Goal: Navigation & Orientation: Find specific page/section

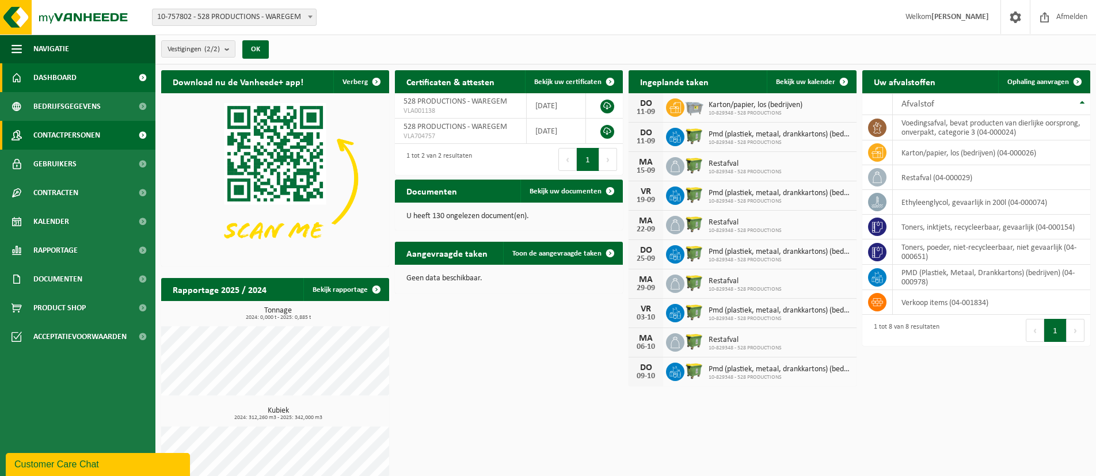
click at [55, 135] on span "Contactpersonen" at bounding box center [66, 135] width 67 height 29
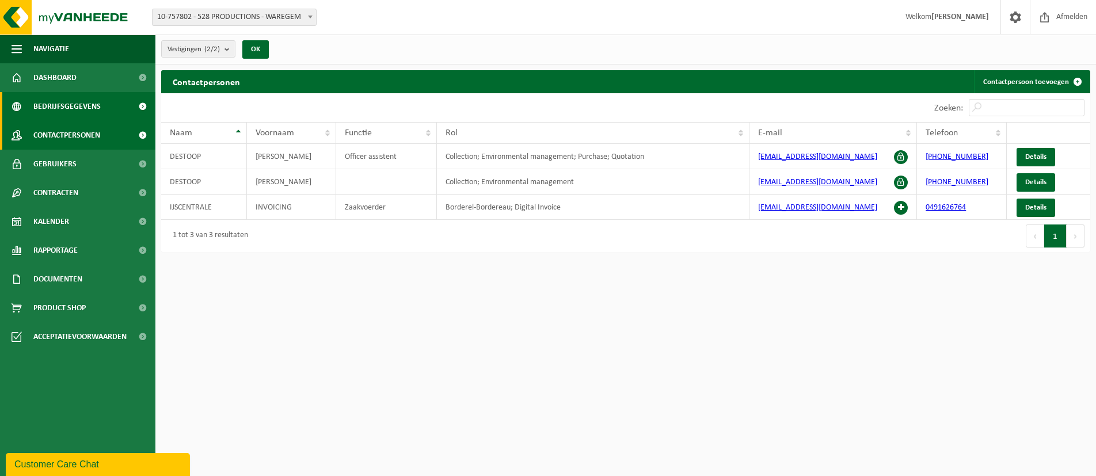
click at [56, 102] on span "Bedrijfsgegevens" at bounding box center [66, 106] width 67 height 29
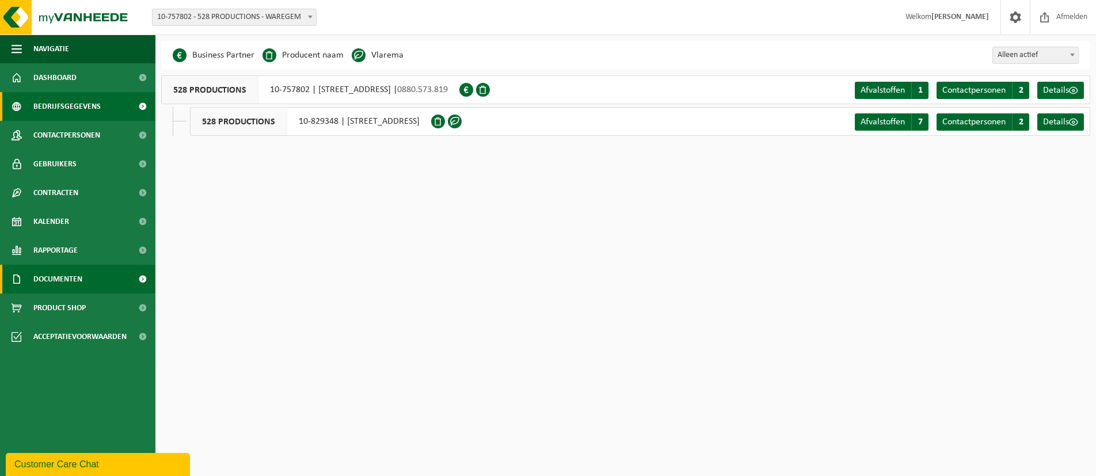
click at [43, 277] on span "Documenten" at bounding box center [57, 279] width 49 height 29
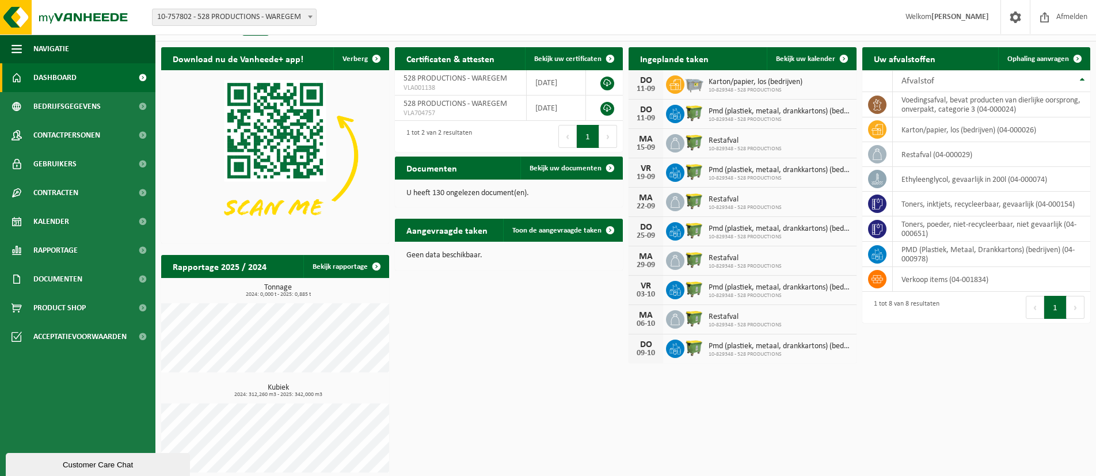
scroll to position [31, 0]
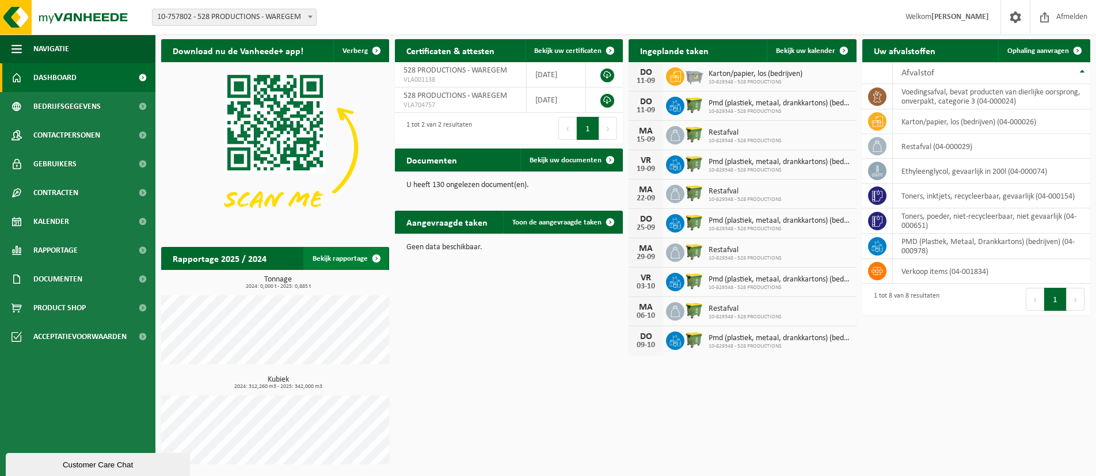
click at [375, 257] on span at bounding box center [376, 258] width 23 height 23
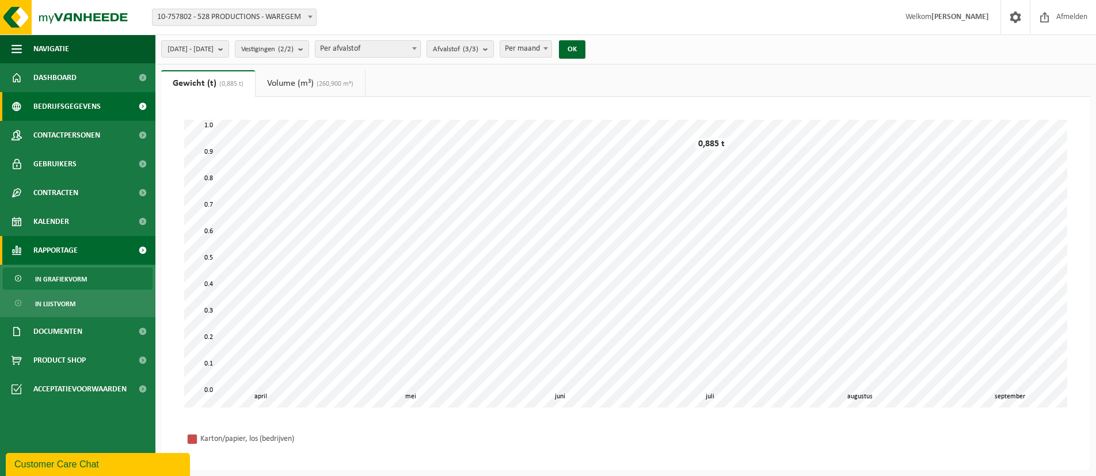
click at [50, 101] on span "Bedrijfsgegevens" at bounding box center [66, 106] width 67 height 29
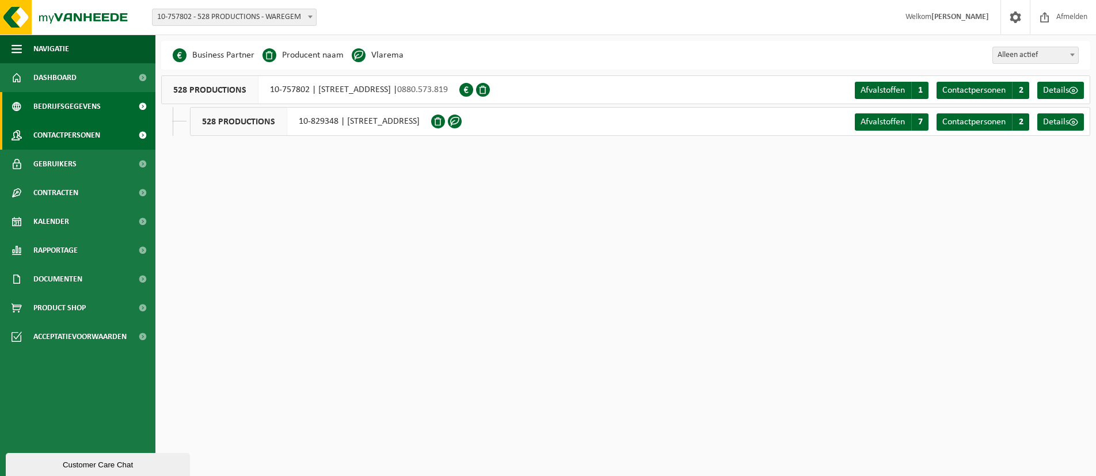
click at [58, 136] on span "Contactpersonen" at bounding box center [66, 135] width 67 height 29
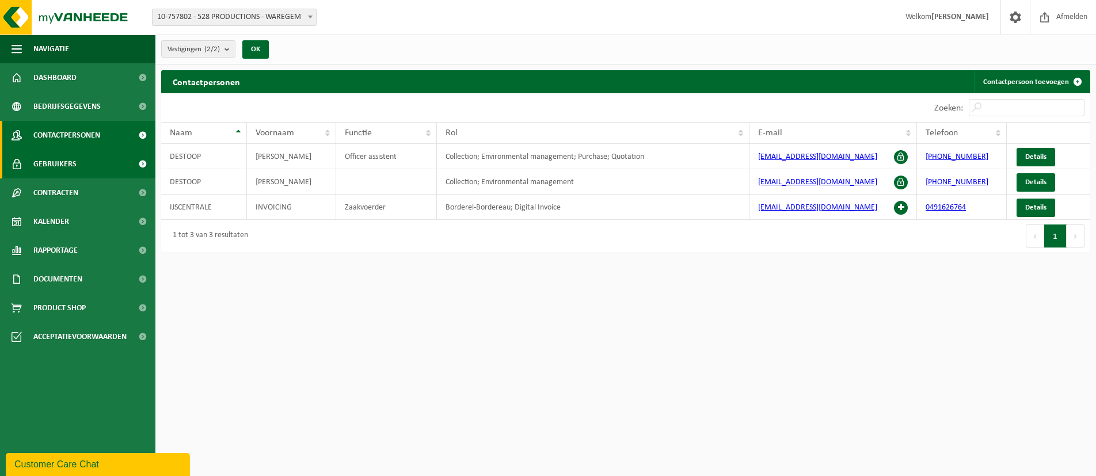
click at [56, 160] on span "Gebruikers" at bounding box center [54, 164] width 43 height 29
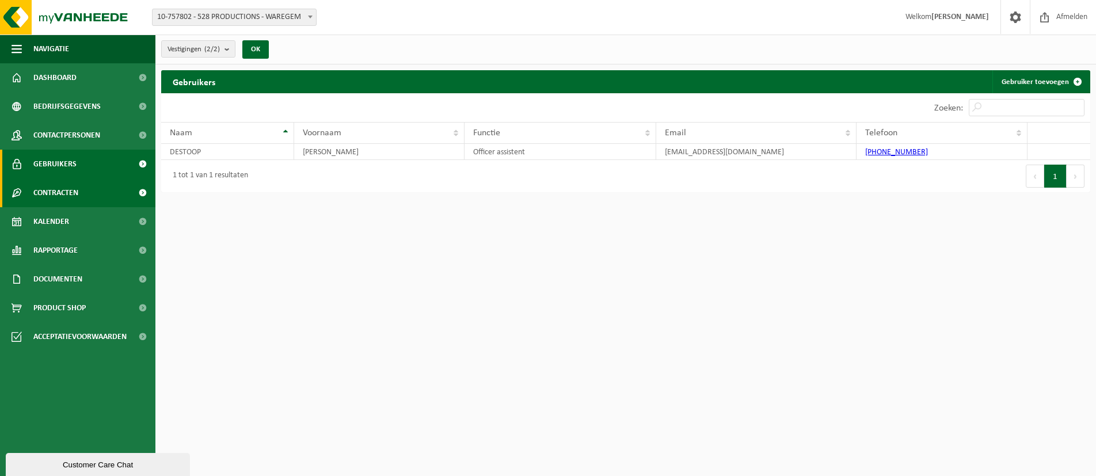
click at [45, 194] on span "Contracten" at bounding box center [55, 192] width 45 height 29
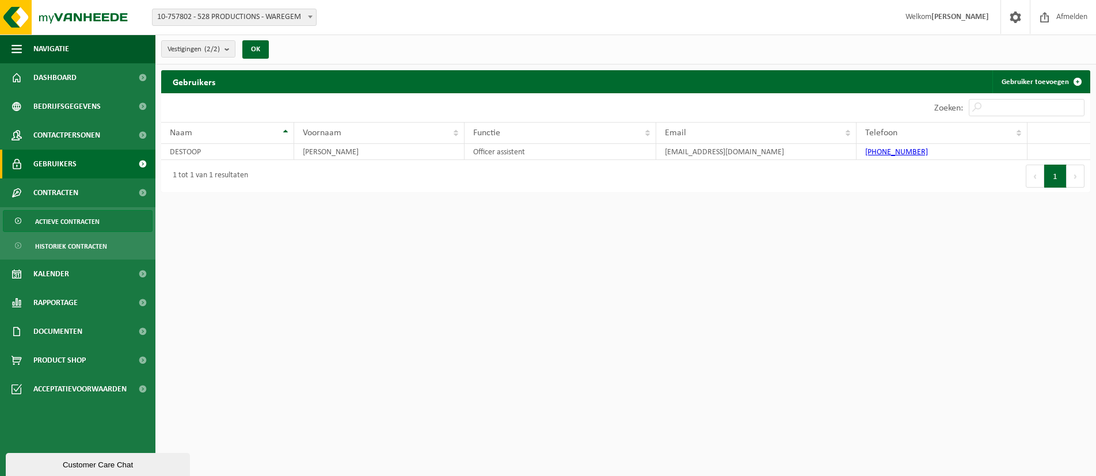
click at [60, 219] on span "Actieve contracten" at bounding box center [67, 222] width 64 height 22
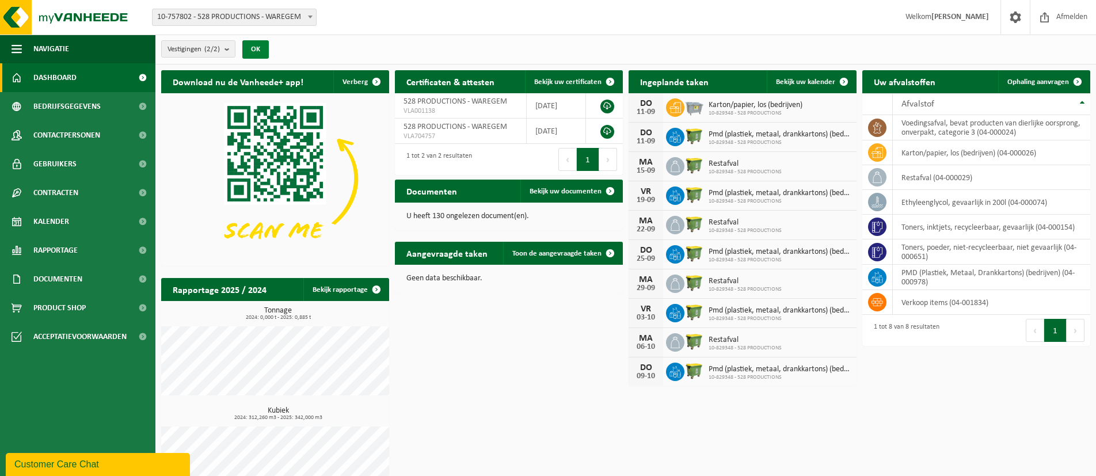
click at [256, 47] on button "OK" at bounding box center [255, 49] width 26 height 18
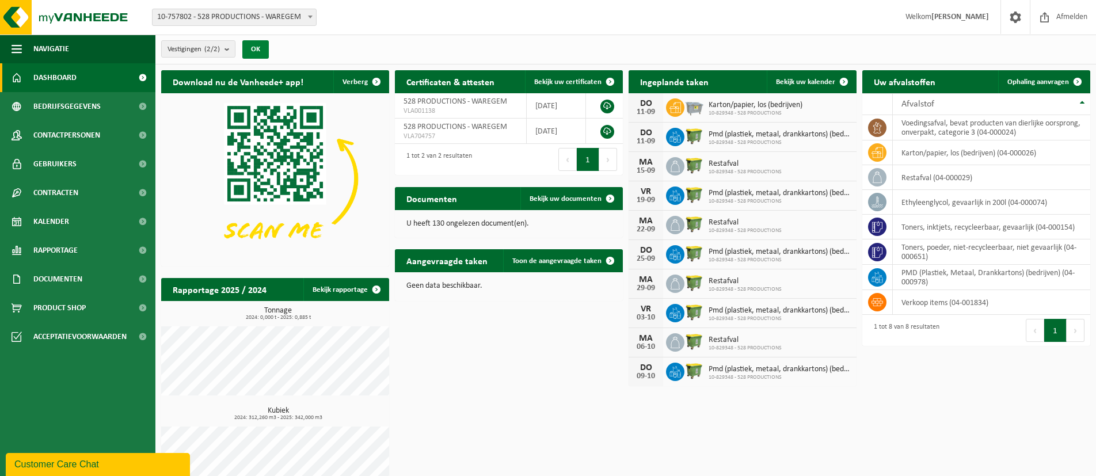
click at [256, 47] on button "OK" at bounding box center [255, 49] width 26 height 18
click at [52, 51] on span "Navigatie" at bounding box center [51, 49] width 36 height 29
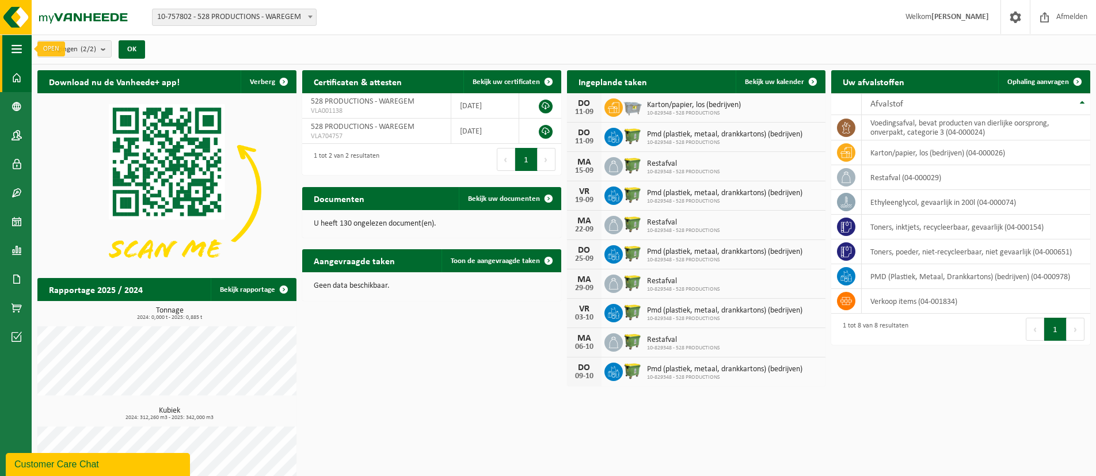
click at [15, 47] on span "button" at bounding box center [17, 49] width 10 height 29
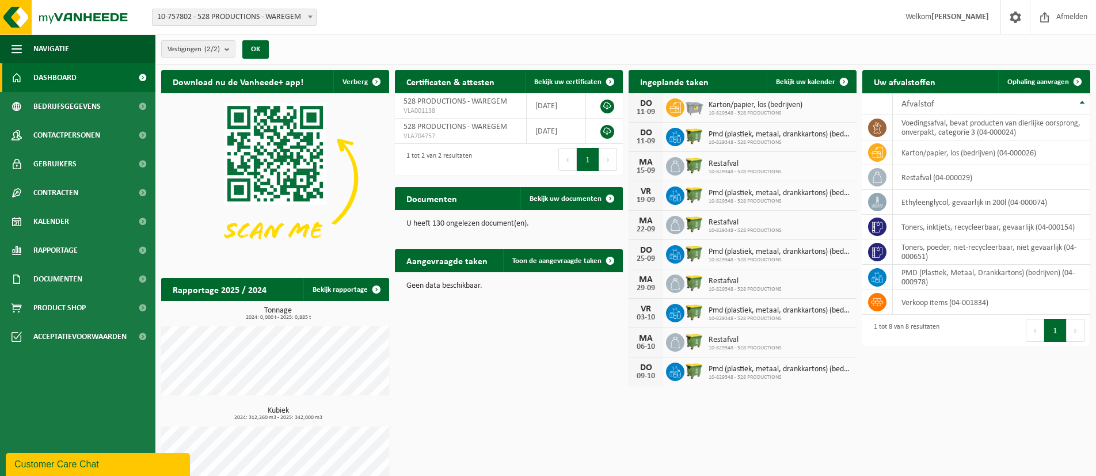
click at [59, 77] on span "Dashboard" at bounding box center [54, 77] width 43 height 29
click at [937, 17] on strong "[PERSON_NAME]" at bounding box center [960, 17] width 58 height 9
click at [1018, 17] on span at bounding box center [1015, 17] width 17 height 34
